Goal: Task Accomplishment & Management: Use online tool/utility

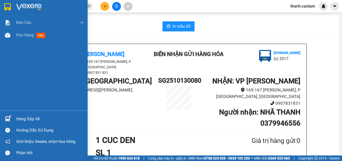
click at [8, 6] on img at bounding box center [7, 7] width 7 height 8
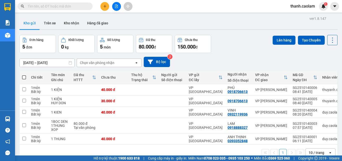
click at [82, 10] on span at bounding box center [55, 7] width 75 height 8
click at [69, 5] on input "text" at bounding box center [57, 7] width 59 height 6
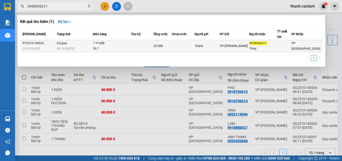
type input "0938926211"
click at [172, 50] on td "20.000" at bounding box center [162, 46] width 19 height 12
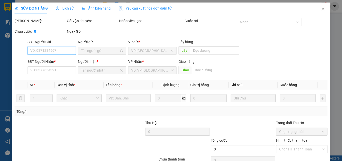
type input "Thành"
type input "0938926211"
type input "Tùng"
type input "20.000"
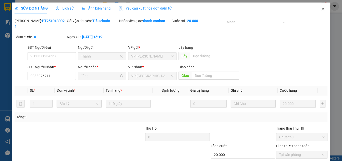
click at [319, 12] on span "Close" at bounding box center [323, 10] width 14 height 14
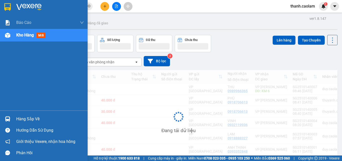
click at [5, 5] on div at bounding box center [7, 7] width 9 height 9
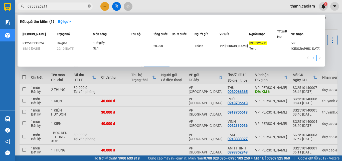
click at [90, 6] on icon "close-circle" at bounding box center [89, 6] width 3 height 3
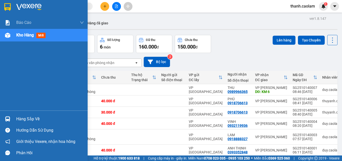
drag, startPoint x: 10, startPoint y: 4, endPoint x: 193, endPoint y: 29, distance: 185.0
click at [193, 30] on div "Kho gửi Trên xe Kho nhận Hàng đã giao" at bounding box center [179, 23] width 318 height 13
click at [12, 8] on div at bounding box center [44, 8] width 88 height 16
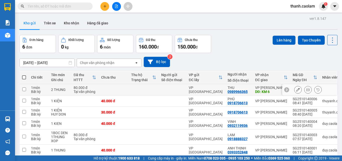
scroll to position [23, 0]
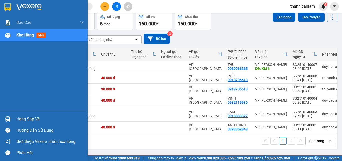
click at [12, 5] on div at bounding box center [7, 7] width 9 height 9
click at [11, 12] on div at bounding box center [44, 8] width 88 height 16
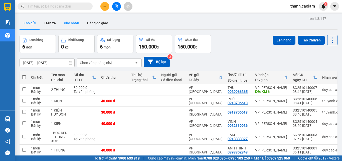
click at [72, 24] on button "Kho nhận" at bounding box center [71, 23] width 23 height 12
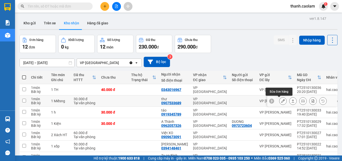
click at [281, 102] on icon at bounding box center [283, 101] width 4 height 4
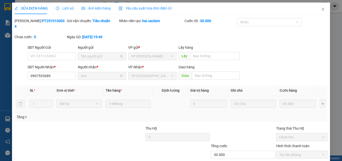
type input "0907533689"
type input "thư"
type input "30.000"
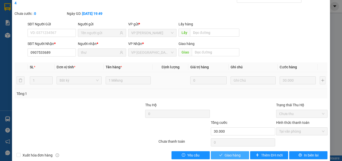
click at [237, 152] on span "Giao hàng" at bounding box center [233, 155] width 16 height 6
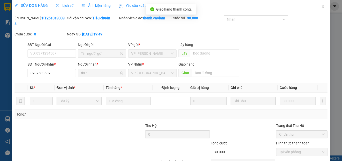
scroll to position [0, 0]
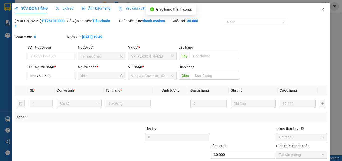
drag, startPoint x: 321, startPoint y: 10, endPoint x: 156, endPoint y: 1, distance: 165.7
click at [321, 10] on icon "close" at bounding box center [323, 9] width 4 height 4
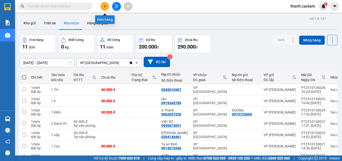
click at [103, 7] on icon "plus" at bounding box center [105, 7] width 4 height 4
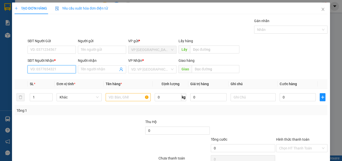
click at [61, 70] on input "SĐT Người Nhận *" at bounding box center [52, 69] width 48 height 8
click at [61, 80] on div "0973723604 - DUONG" at bounding box center [51, 79] width 42 height 6
type input "0973723604"
type input "DUONG"
type input "0973723604"
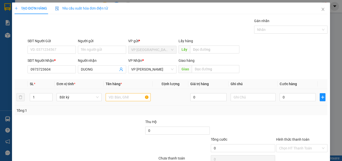
click at [128, 104] on td at bounding box center [128, 97] width 49 height 17
click at [129, 101] on div at bounding box center [128, 97] width 45 height 10
click at [129, 101] on input "text" at bounding box center [128, 97] width 45 height 8
type input "1 KIEN"
type input "3"
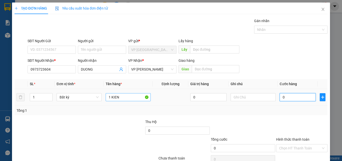
type input "3"
type input "30"
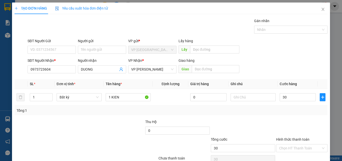
drag, startPoint x: 192, startPoint y: 77, endPoint x: 181, endPoint y: 84, distance: 13.0
type input "30.000"
drag, startPoint x: 181, startPoint y: 84, endPoint x: 299, endPoint y: 70, distance: 118.8
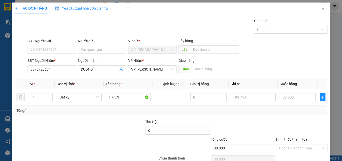
click at [299, 70] on div "SĐT Người Nhận * 0973723604 Người nhận DUONG VP Nhận * VP Phan Thiết Giao hàng …" at bounding box center [178, 67] width 302 height 18
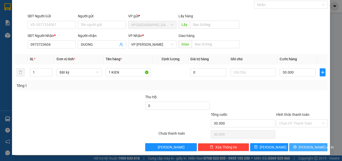
click at [307, 146] on span "Lưu và In" at bounding box center [316, 147] width 35 height 6
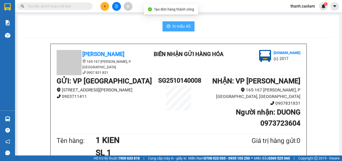
click at [171, 25] on button "In mẫu A5" at bounding box center [179, 26] width 32 height 10
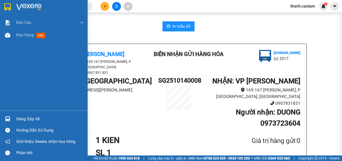
click at [7, 9] on img at bounding box center [7, 7] width 7 height 8
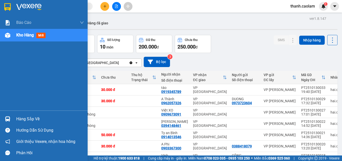
drag, startPoint x: 12, startPoint y: 7, endPoint x: 86, endPoint y: 49, distance: 85.4
click at [12, 7] on div at bounding box center [7, 7] width 9 height 9
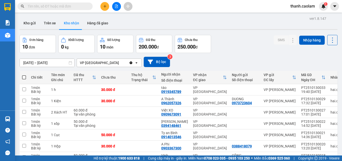
click at [34, 23] on button "Kho gửi" at bounding box center [30, 23] width 20 height 12
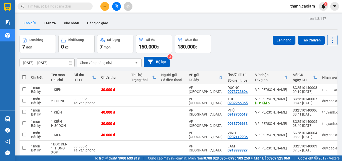
click at [106, 7] on icon "plus" at bounding box center [105, 7] width 4 height 4
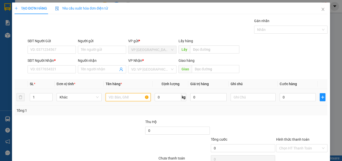
click at [125, 95] on input "text" at bounding box center [128, 97] width 45 height 8
type input "1 XOP"
type input "3"
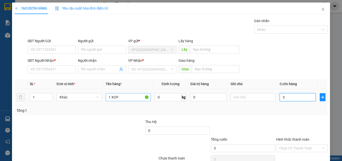
type input "30"
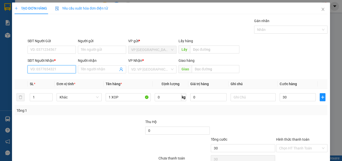
type input "30.000"
click at [52, 66] on input "SĐT Người Nhận *" at bounding box center [52, 69] width 48 height 8
type input "0944271071"
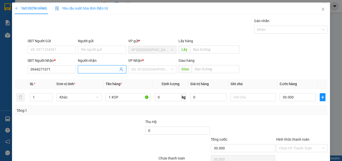
click at [100, 69] on input "Người nhận" at bounding box center [99, 69] width 37 height 6
type input "LY"
click at [157, 68] on input "search" at bounding box center [150, 69] width 39 height 8
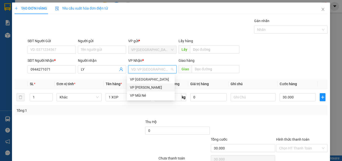
click at [156, 87] on div "VP [PERSON_NAME]" at bounding box center [151, 87] width 42 height 6
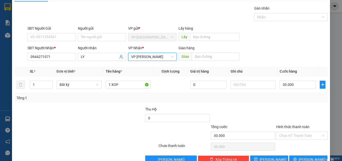
scroll to position [25, 0]
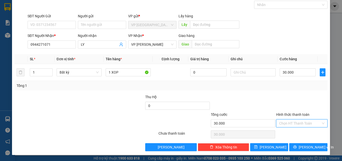
click at [298, 123] on input "Hình thức thanh toán" at bounding box center [300, 123] width 42 height 8
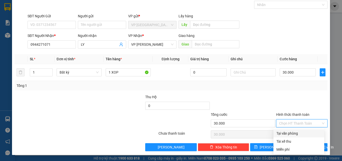
click at [298, 131] on div "Tại văn phòng" at bounding box center [299, 133] width 45 height 6
type input "0"
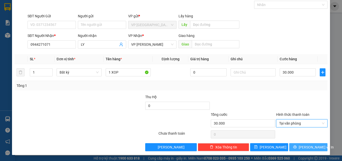
click at [307, 143] on button "Lưu và In" at bounding box center [308, 147] width 38 height 8
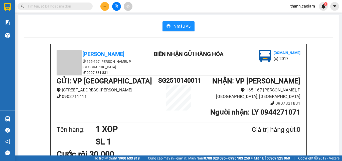
click at [179, 31] on button "In mẫu A5" at bounding box center [179, 26] width 32 height 10
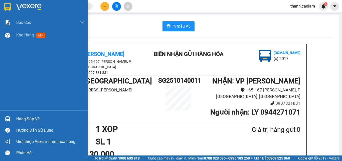
drag, startPoint x: 9, startPoint y: 7, endPoint x: 9, endPoint y: 1, distance: 6.3
click at [9, 6] on img at bounding box center [7, 7] width 7 height 8
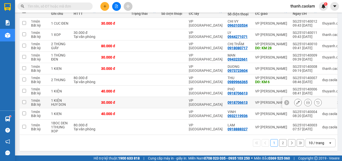
scroll to position [43, 0]
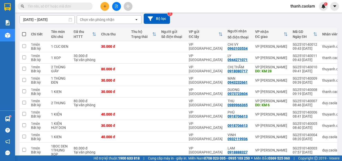
click at [28, 34] on th at bounding box center [24, 34] width 9 height 13
click at [25, 35] on span at bounding box center [24, 34] width 4 height 4
click at [24, 32] on input "checkbox" at bounding box center [24, 32] width 0 height 0
checkbox input "true"
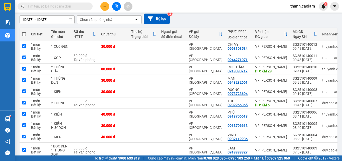
checkbox input "true"
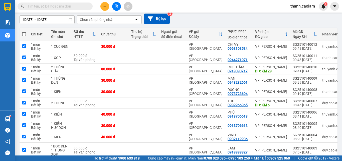
checkbox input "true"
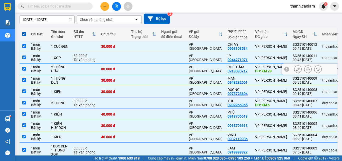
click at [24, 68] on input "checkbox" at bounding box center [24, 69] width 4 height 4
checkbox input "false"
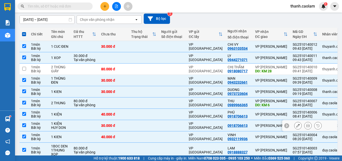
click at [26, 125] on input "checkbox" at bounding box center [24, 125] width 4 height 4
checkbox input "false"
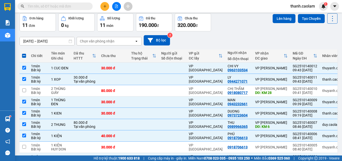
scroll to position [0, 0]
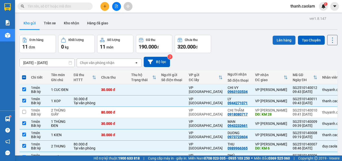
click at [282, 39] on button "Lên hàng" at bounding box center [284, 40] width 23 height 9
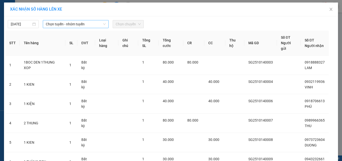
click at [58, 23] on span "Chọn tuyến - nhóm tuyến" at bounding box center [76, 24] width 60 height 8
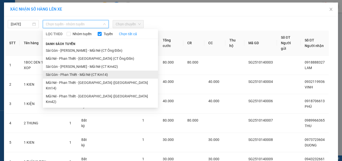
click at [95, 73] on li "Sài Gòn - Phan Thiết - Mũi Né (CT Km14)" at bounding box center [100, 74] width 115 height 8
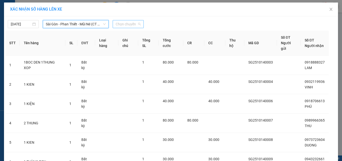
click at [126, 23] on span "Chọn chuyến" at bounding box center [128, 24] width 25 height 8
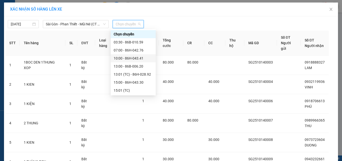
click at [131, 58] on div "10:00 - 86H-043.41" at bounding box center [133, 58] width 39 height 6
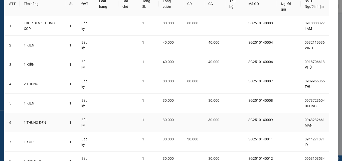
scroll to position [83, 0]
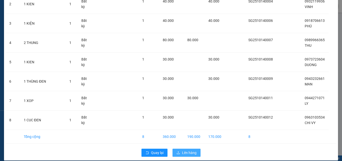
click at [183, 150] on span "Lên hàng" at bounding box center [189, 153] width 15 height 6
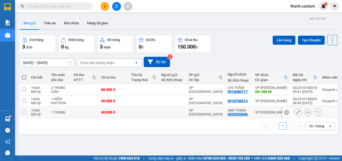
click at [26, 112] on td at bounding box center [24, 112] width 9 height 11
checkbox input "true"
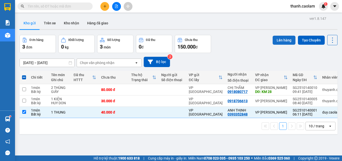
click at [282, 37] on button "Lên hàng" at bounding box center [284, 40] width 23 height 9
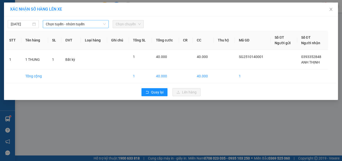
click at [73, 26] on span "Chọn tuyến - nhóm tuyến" at bounding box center [76, 24] width 60 height 8
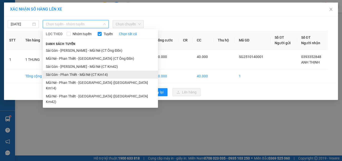
click at [105, 75] on li "Sài Gòn - Phan Thiết - Mũi Né (CT Km14)" at bounding box center [100, 74] width 115 height 8
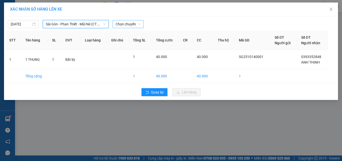
click at [133, 25] on span "Chọn chuyến" at bounding box center [128, 24] width 25 height 8
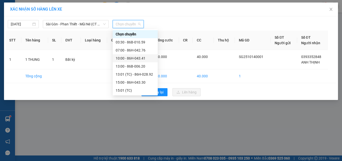
click at [134, 59] on div "10:00 - 86H-043.41" at bounding box center [135, 58] width 39 height 6
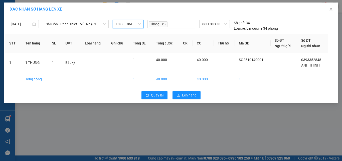
click at [177, 90] on div "Quay lại Lên hàng" at bounding box center [171, 94] width 332 height 13
click at [178, 95] on icon "upload" at bounding box center [179, 95] width 4 height 4
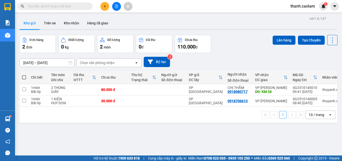
click at [116, 7] on icon "file-add" at bounding box center [117, 7] width 4 height 4
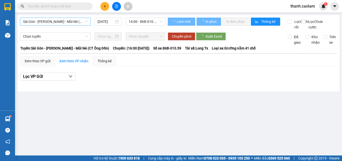
click at [69, 23] on span "Sài Gòn - Phan Thiết - Mũi Né (CT Ông Đồn)" at bounding box center [55, 22] width 65 height 8
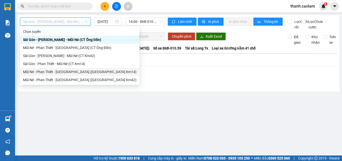
click at [164, 91] on div "Sài Gòn - Phan Thiết - Mũi Né (CT Ông Đồn) 14/10/2025 16:00 - 86B-010.59 Làm mớ…" at bounding box center [179, 53] width 322 height 76
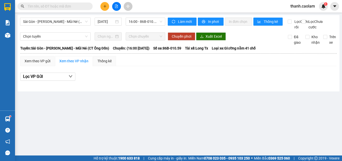
drag, startPoint x: 73, startPoint y: 24, endPoint x: 73, endPoint y: 28, distance: 3.8
click at [73, 24] on span "Sài Gòn - Phan Thiết - Mũi Né (CT Ông Đồn)" at bounding box center [55, 22] width 65 height 8
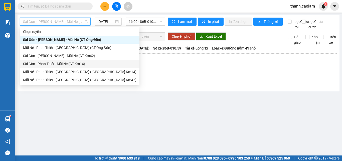
click at [86, 64] on div "Sài Gòn - Phan Thiết - Mũi Né (CT Km14)" at bounding box center [80, 64] width 114 height 6
type input "14/10/2025"
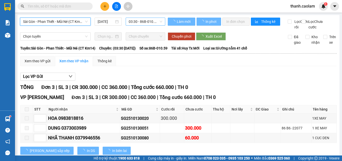
drag, startPoint x: 124, startPoint y: 17, endPoint x: 132, endPoint y: 22, distance: 9.2
click at [124, 19] on div "Sài Gòn - Phan Thiết - Mũi Né (CT Km14) Sài Gòn - Phan Thiết - Mũi Né (CT Km14)…" at bounding box center [179, 90] width 322 height 151
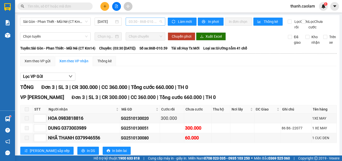
click at [133, 22] on span "03:30 - 86B-010.59" at bounding box center [146, 22] width 34 height 8
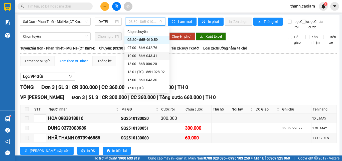
click at [145, 54] on div "10:00 - 86H-043.41" at bounding box center [147, 56] width 39 height 6
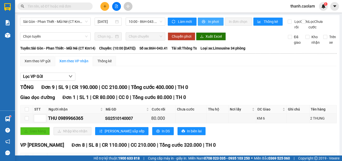
click at [210, 21] on span "In phơi" at bounding box center [214, 22] width 12 height 6
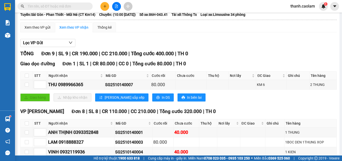
scroll to position [115, 0]
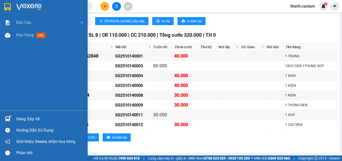
click at [4, 6] on div at bounding box center [7, 7] width 9 height 9
